Goal: Transaction & Acquisition: Purchase product/service

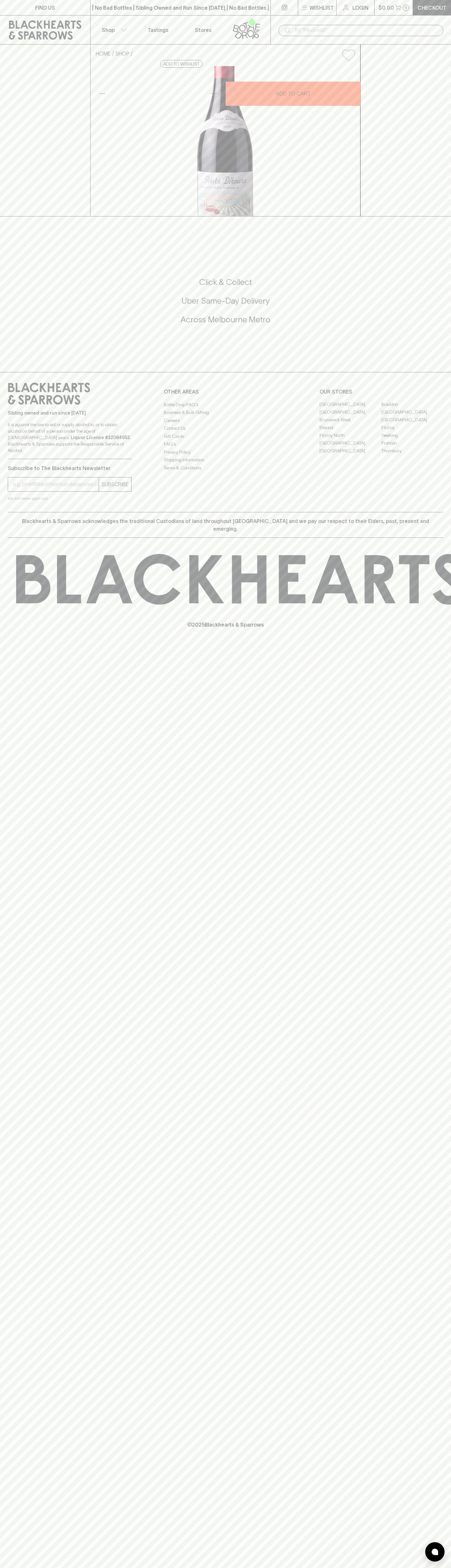
click at [365, 16] on div "​" at bounding box center [361, 30] width 180 height 29
click at [451, 1101] on div "FIND US | No Bad Bottles | Sibling Owned and Run Since 2006 | No Bad Bottles | …" at bounding box center [226, 784] width 451 height 1568
click at [251, 1567] on html "FIND US | No Bad Bottles | Sibling Owned and Run Since 2006 | No Bad Bottles | …" at bounding box center [226, 784] width 451 height 1568
click at [25, 404] on icon at bounding box center [48, 394] width 83 height 22
